Goal: Transaction & Acquisition: Obtain resource

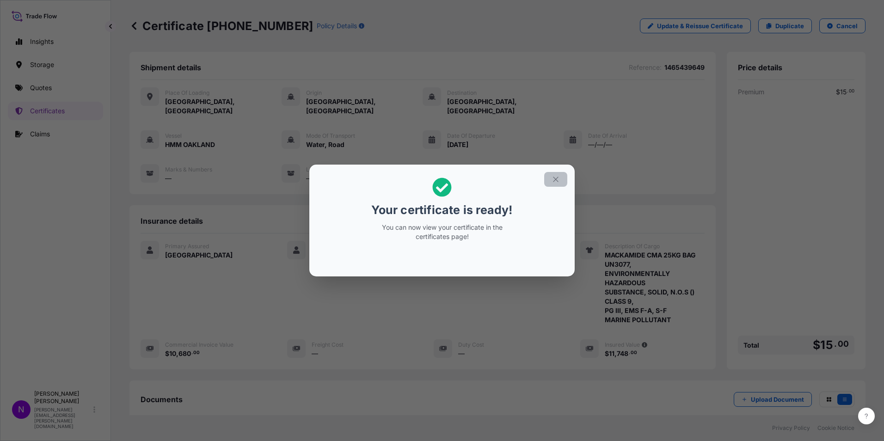
click at [554, 183] on icon "button" at bounding box center [556, 179] width 8 height 8
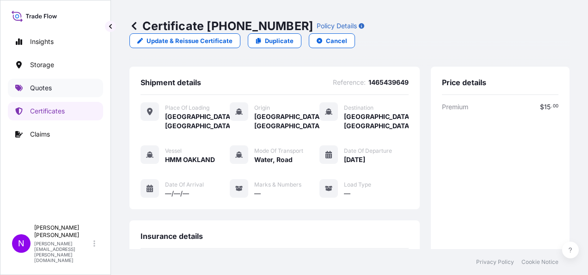
click at [39, 87] on p "Quotes" at bounding box center [41, 87] width 22 height 9
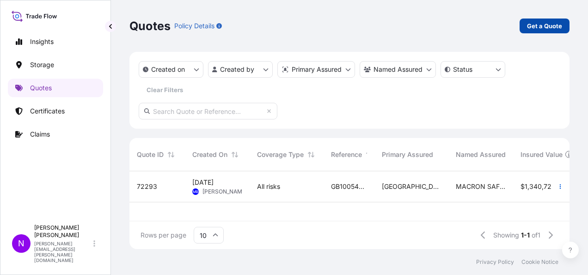
click at [543, 23] on p "Get a Quote" at bounding box center [544, 25] width 35 height 9
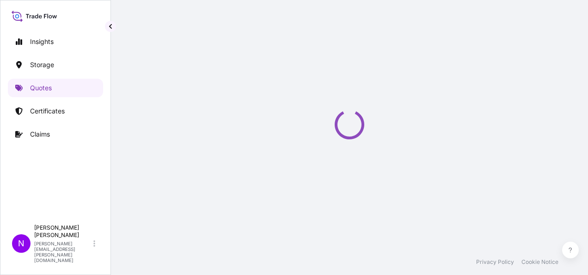
scroll to position [15, 0]
select select "Water"
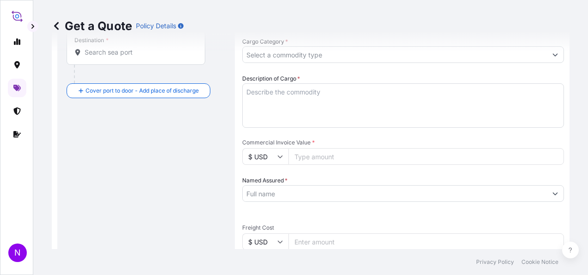
scroll to position [0, 0]
